Goal: Check status

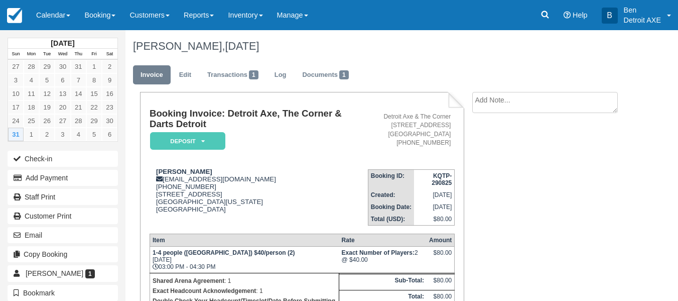
scroll to position [150, 0]
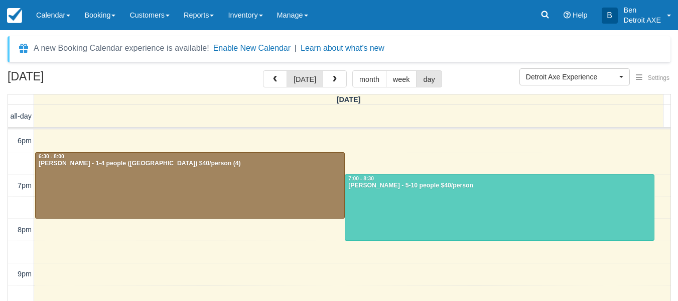
scroll to position [261, 0]
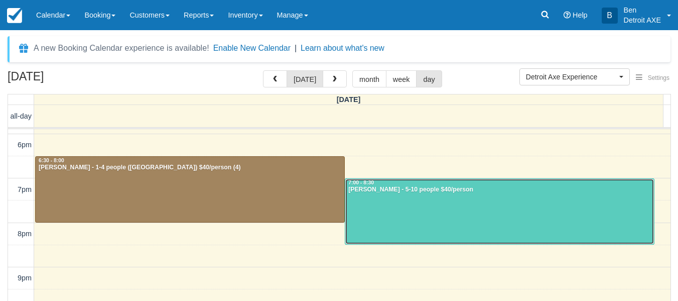
click at [387, 211] on div at bounding box center [499, 212] width 309 height 66
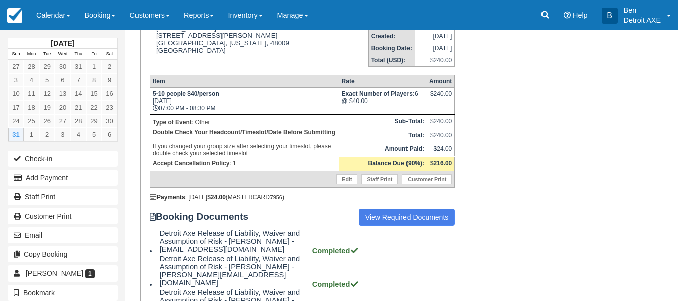
scroll to position [159, 0]
